Goal: Communication & Community: Connect with others

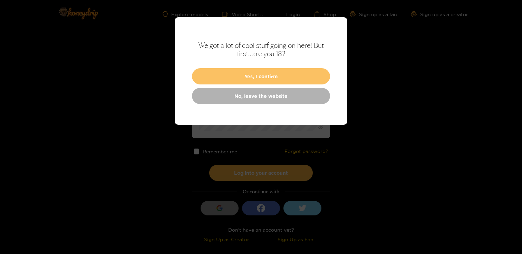
click at [291, 79] on button "Yes, I confirm" at bounding box center [261, 76] width 138 height 16
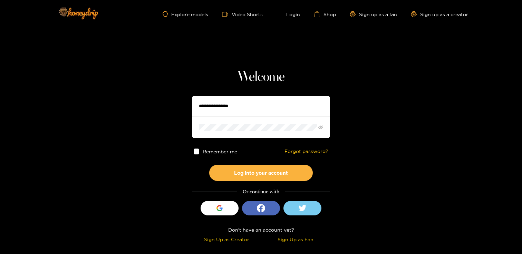
click at [243, 104] on input "text" at bounding box center [261, 106] width 138 height 21
type input "**********"
click at [209, 165] on button "Log into your account" at bounding box center [261, 173] width 104 height 16
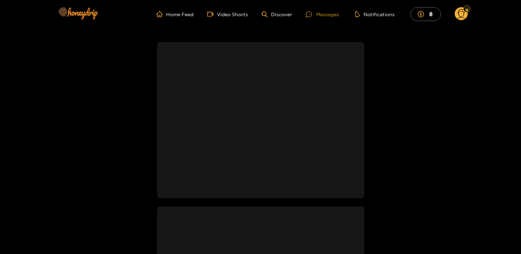
click at [316, 16] on div at bounding box center [311, 14] width 10 height 6
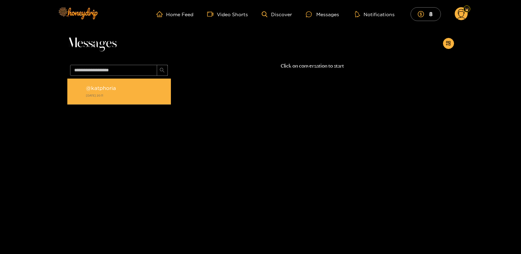
click at [123, 97] on strong "[DATE] 20:11" at bounding box center [126, 95] width 81 height 6
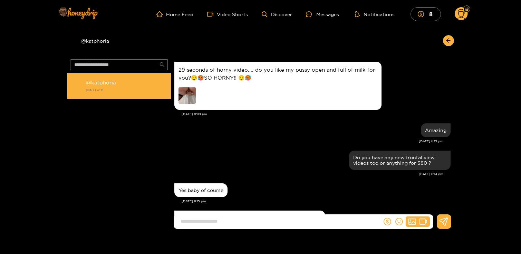
scroll to position [771, 0]
